Goal: Transaction & Acquisition: Purchase product/service

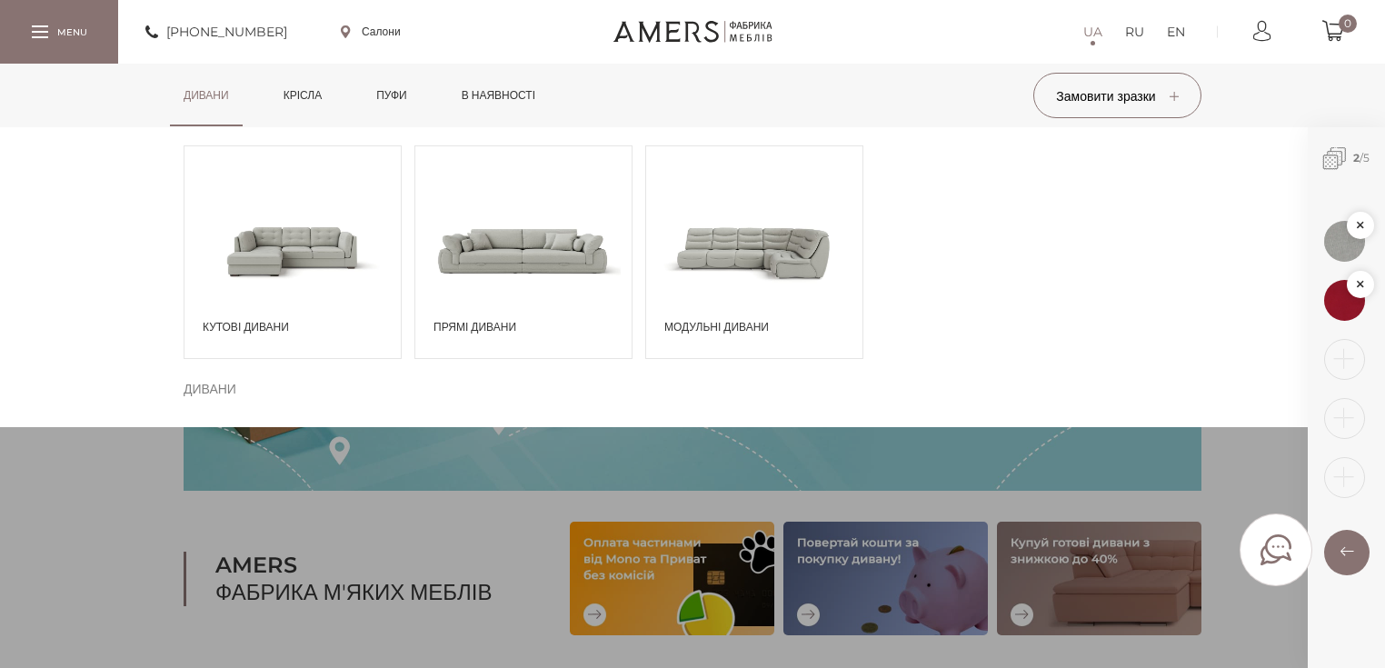
click at [318, 283] on span at bounding box center [292, 250] width 216 height 126
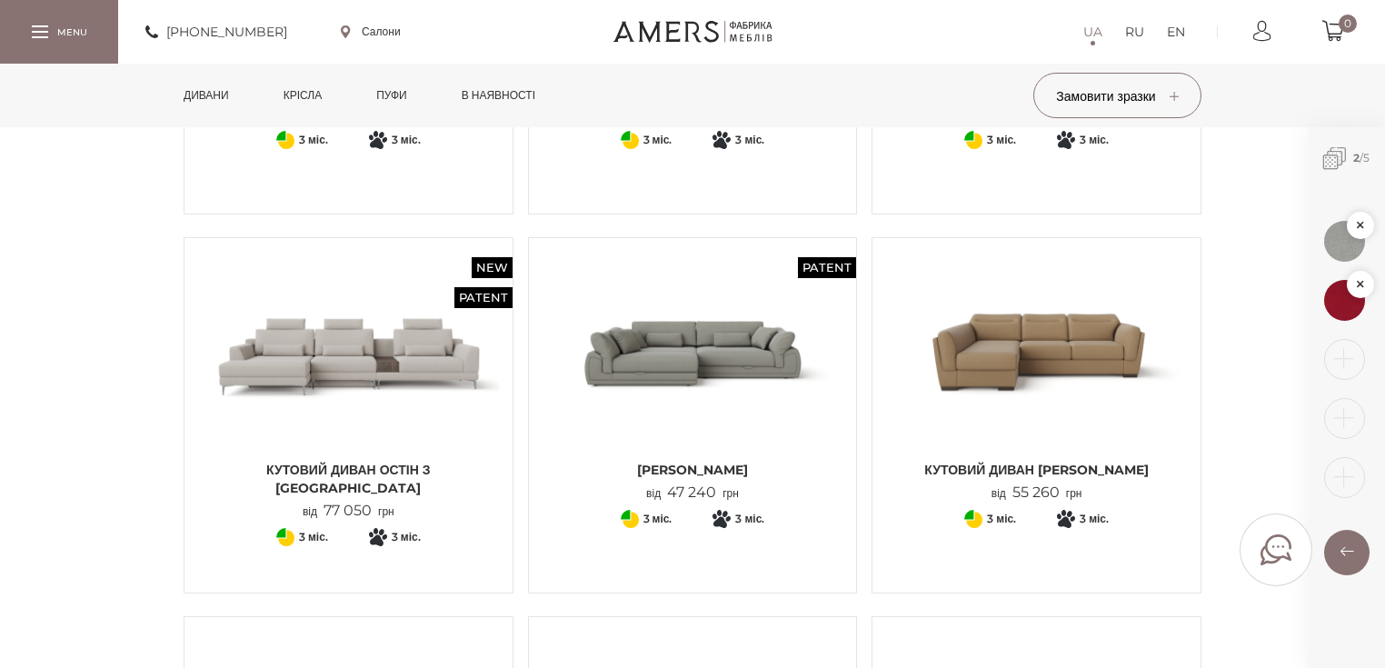
scroll to position [436, 0]
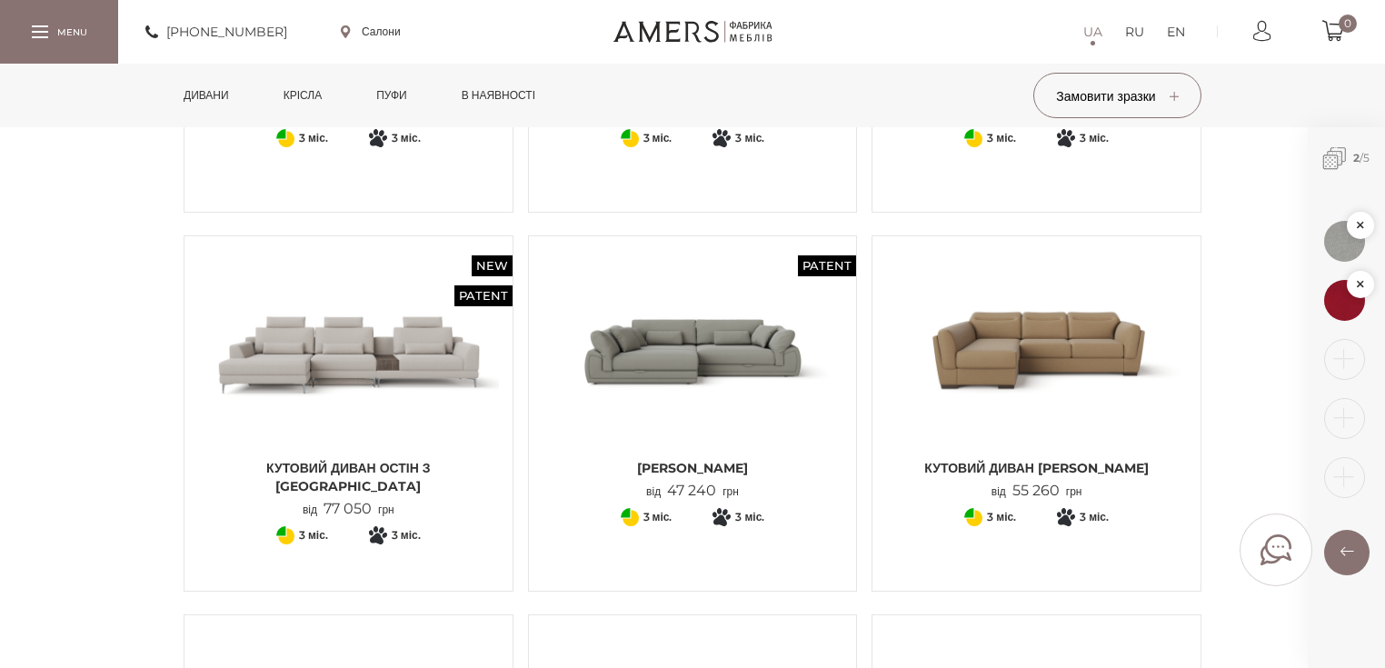
click at [422, 342] on img at bounding box center [348, 350] width 301 height 200
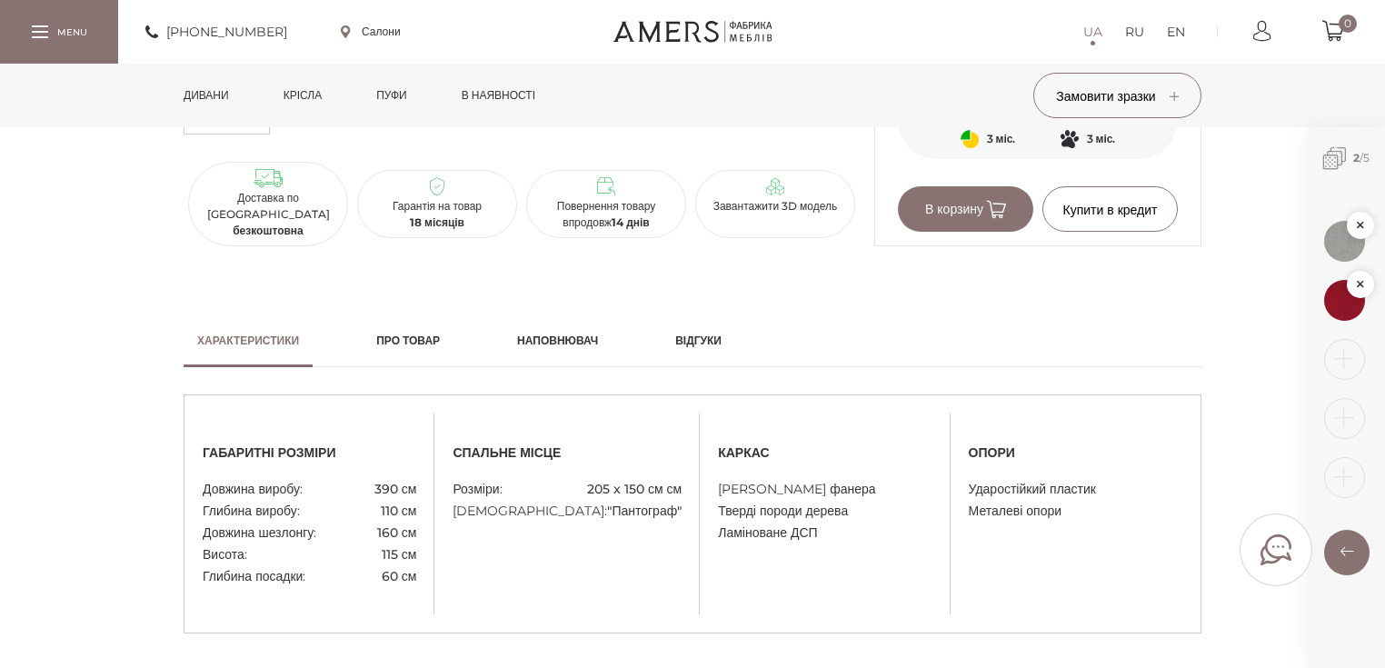
scroll to position [1381, 0]
